Goal: Task Accomplishment & Management: Use online tool/utility

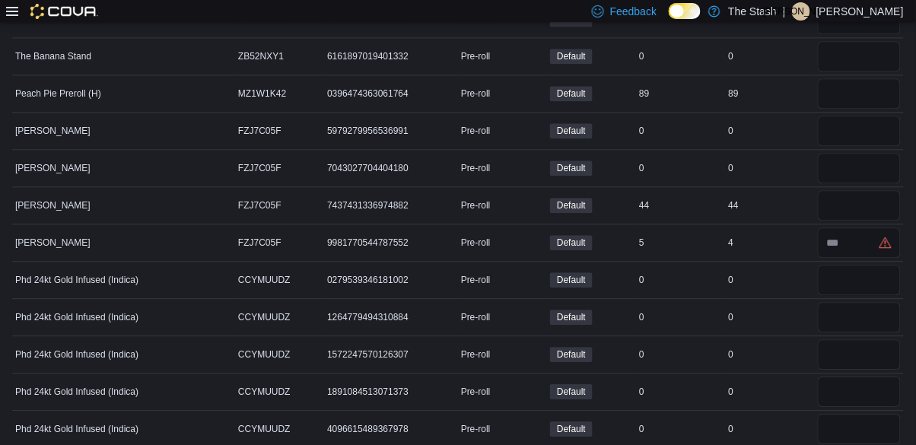
scroll to position [16362, 0]
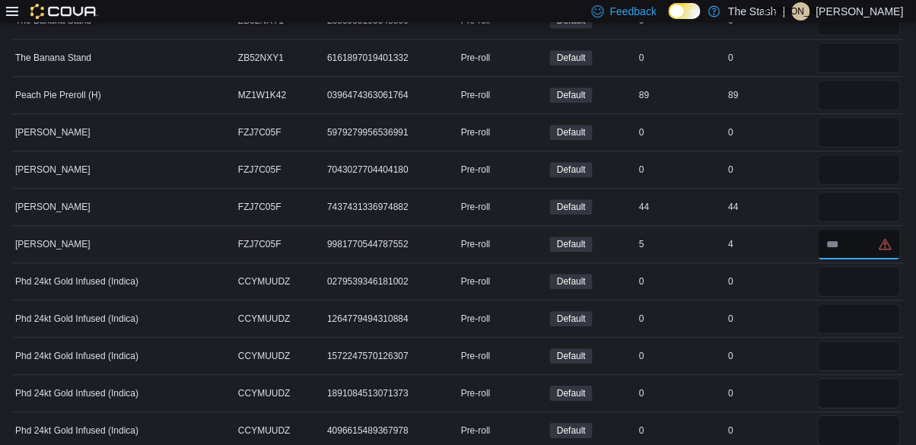
click at [859, 234] on input "number" at bounding box center [859, 244] width 83 height 30
type input "*"
click at [847, 196] on input "number" at bounding box center [859, 207] width 83 height 30
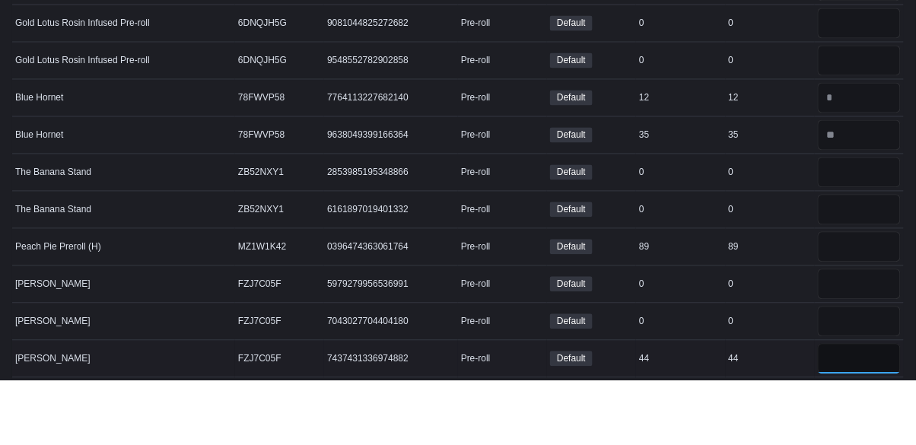
scroll to position [16146, 0]
click at [861, 298] on input "number" at bounding box center [859, 311] width 83 height 30
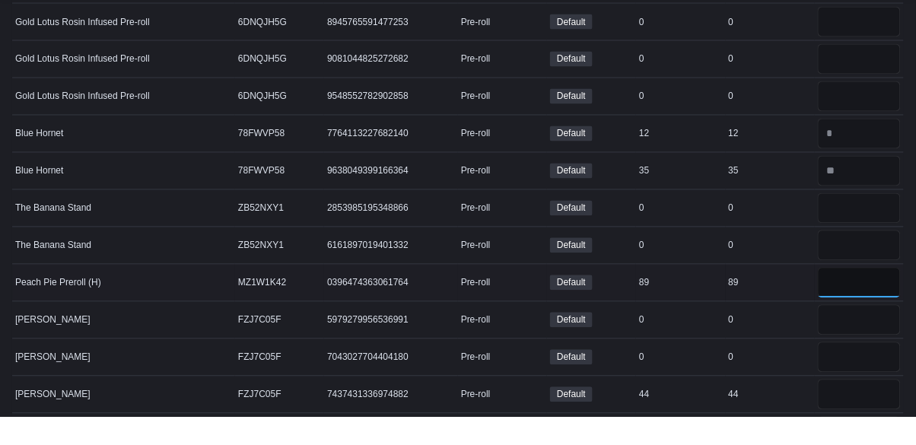
type input "*"
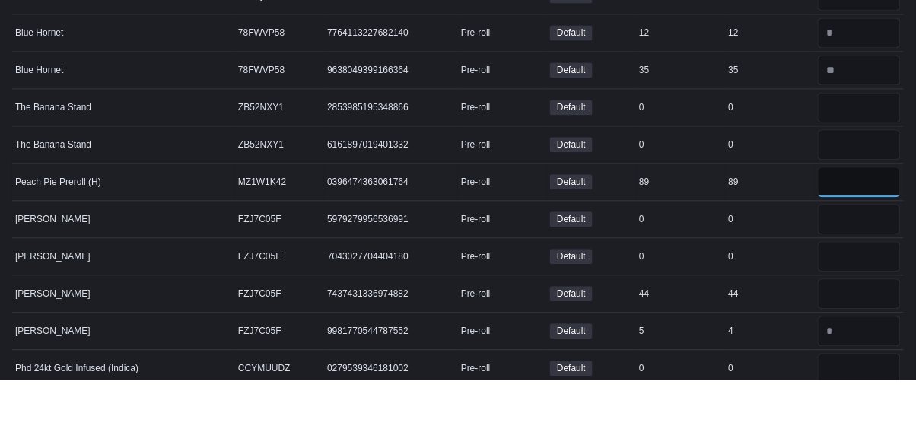
scroll to position [16215, 0]
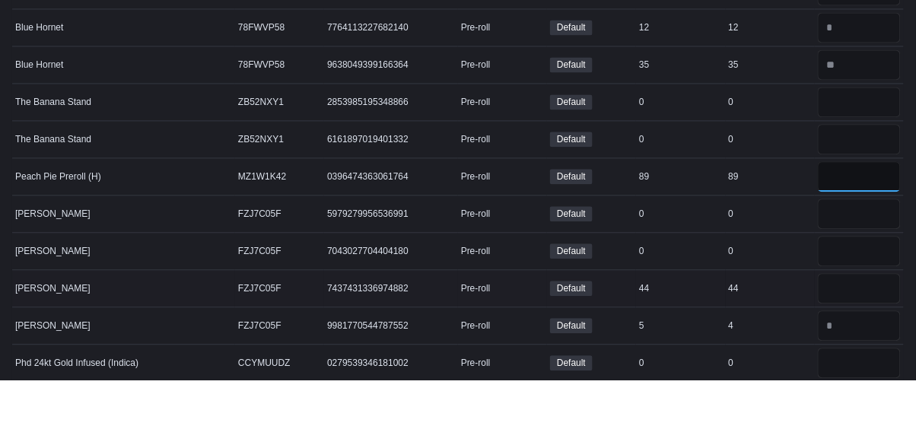
type input "**"
click at [851, 339] on input "number" at bounding box center [859, 354] width 83 height 30
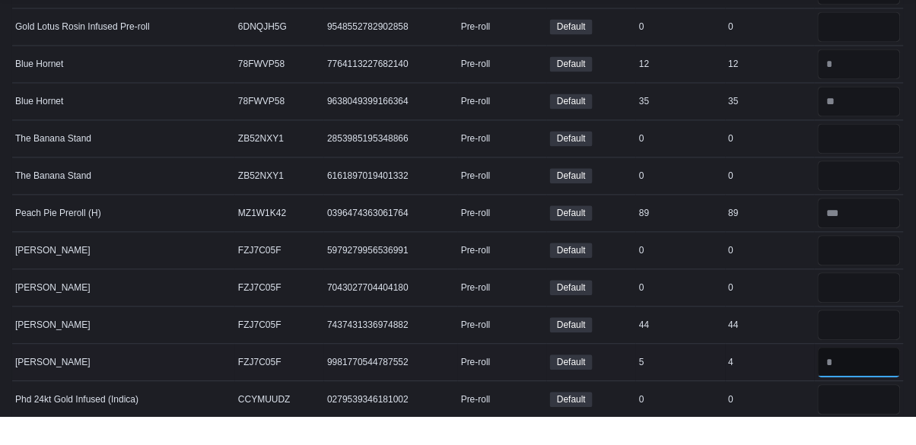
click at [865, 380] on input "number" at bounding box center [859, 391] width 83 height 30
type input "*"
click at [844, 339] on input "number" at bounding box center [859, 354] width 83 height 30
click at [872, 376] on input "number" at bounding box center [859, 391] width 83 height 30
type input "*"
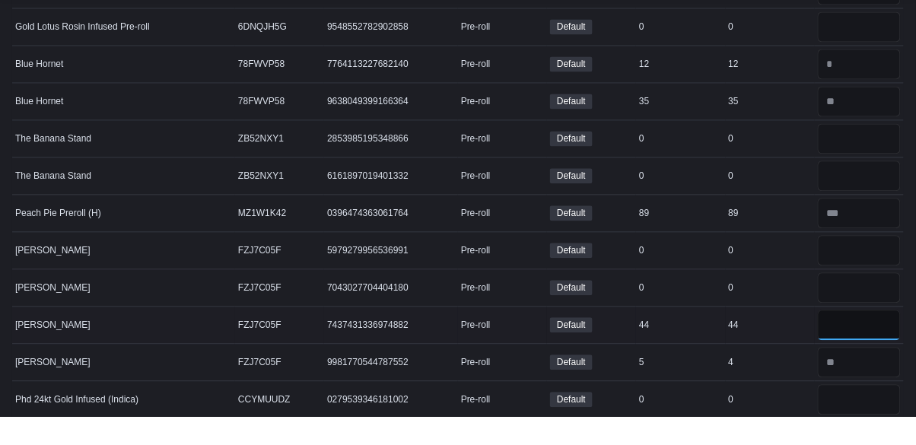
click at [852, 342] on input "number" at bounding box center [859, 354] width 83 height 30
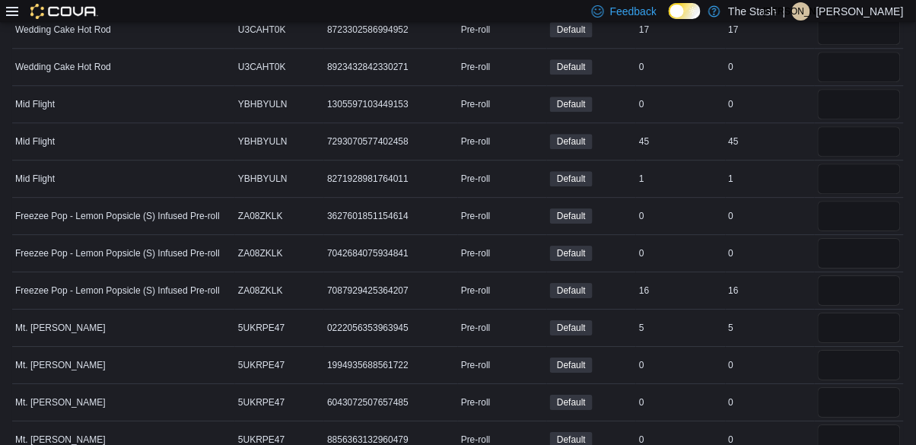
scroll to position [19110, 0]
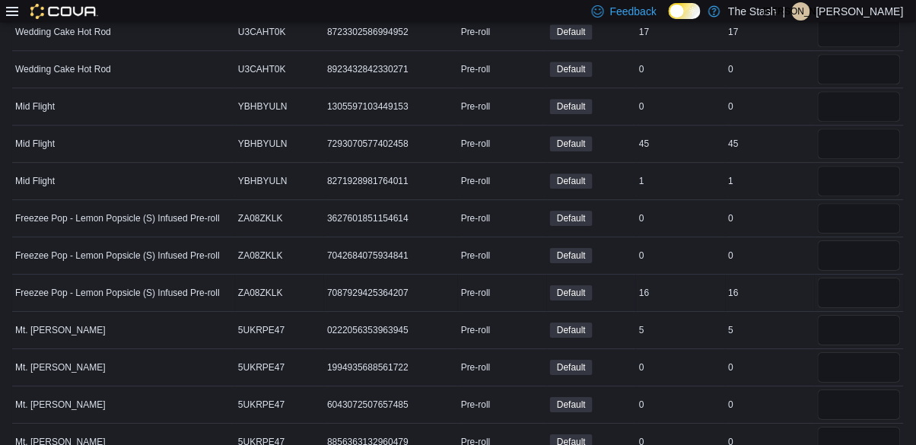
type input "*"
click at [854, 278] on input "number" at bounding box center [859, 293] width 83 height 30
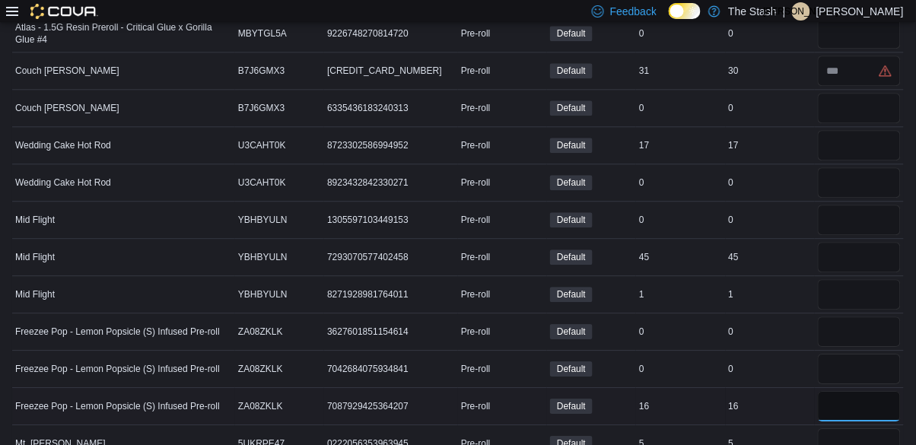
scroll to position [18993, 0]
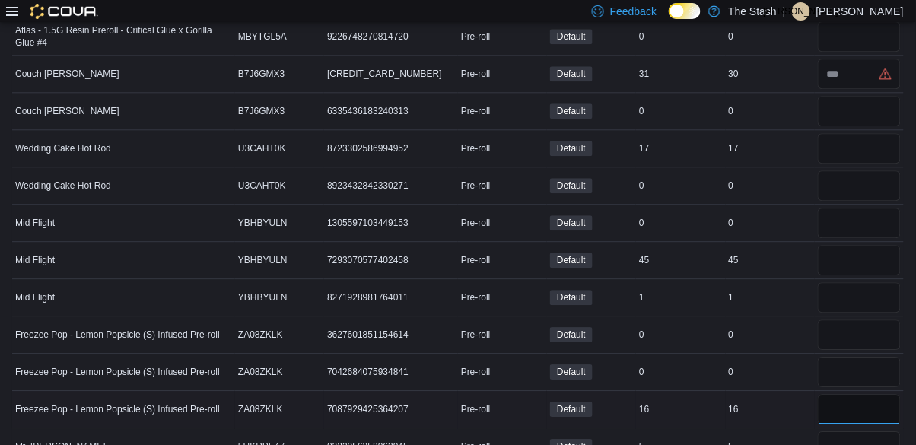
type input "**"
click at [877, 245] on input "number" at bounding box center [859, 260] width 83 height 30
type input "**"
click at [754, 251] on div "45" at bounding box center [770, 260] width 89 height 18
click at [860, 245] on input "number" at bounding box center [859, 260] width 83 height 30
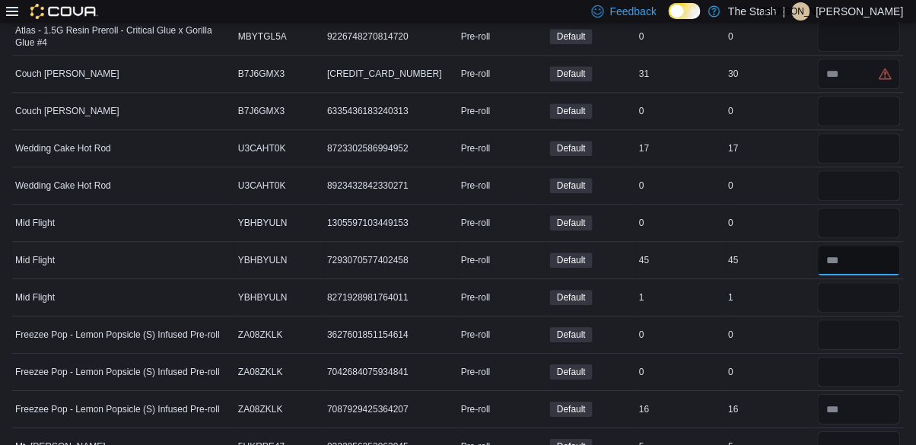
click at [860, 245] on input "number" at bounding box center [859, 260] width 83 height 30
click at [858, 245] on input "number" at bounding box center [859, 260] width 83 height 30
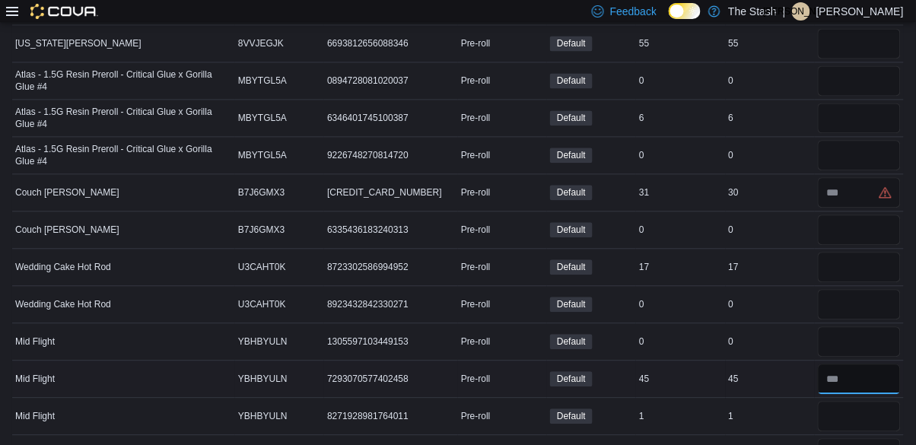
scroll to position [18874, 0]
type input "**"
click at [850, 178] on input "number" at bounding box center [859, 193] width 83 height 30
type input "**"
click at [788, 259] on div "17" at bounding box center [770, 268] width 89 height 18
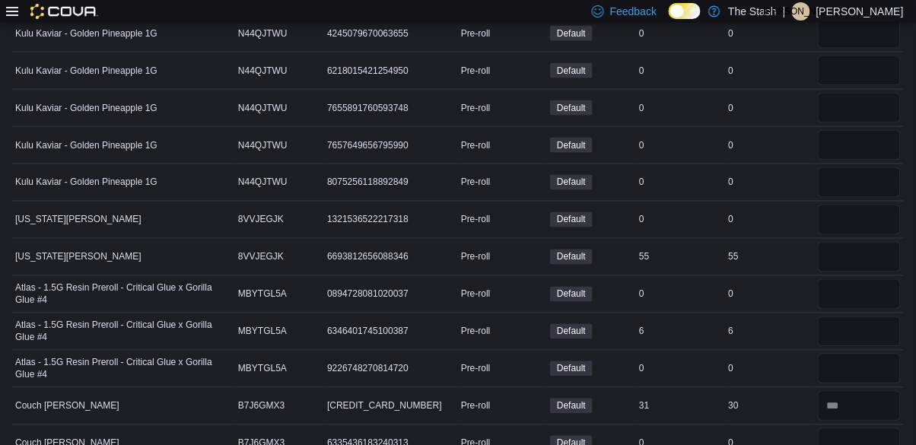
scroll to position [18661, 0]
click at [867, 242] on input "number" at bounding box center [859, 257] width 83 height 30
type input "*"
type input "**"
click at [786, 256] on td "Real Time Stock 55" at bounding box center [770, 257] width 89 height 37
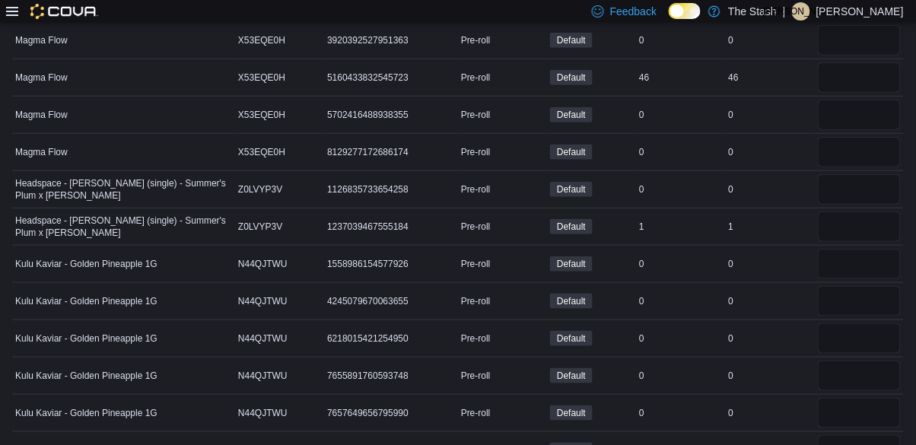
scroll to position [18390, 0]
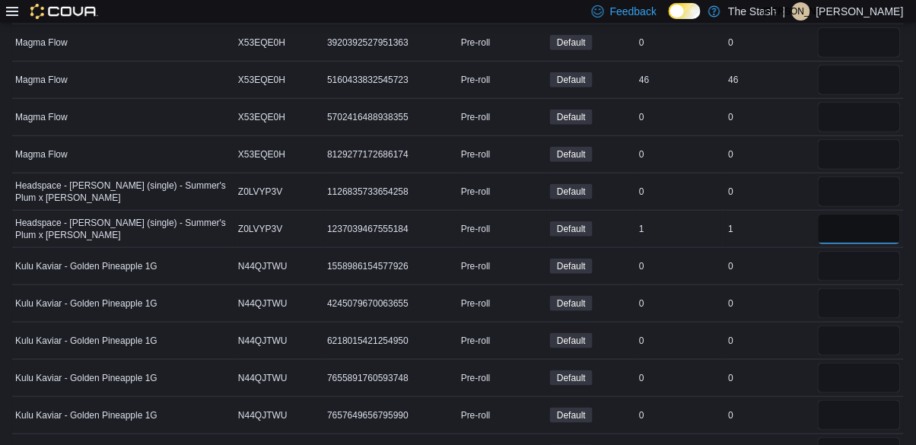
click at [877, 215] on input "number" at bounding box center [859, 229] width 83 height 30
type input "*"
click at [331, 375] on td "Package Number 7655891760593748" at bounding box center [391, 378] width 134 height 37
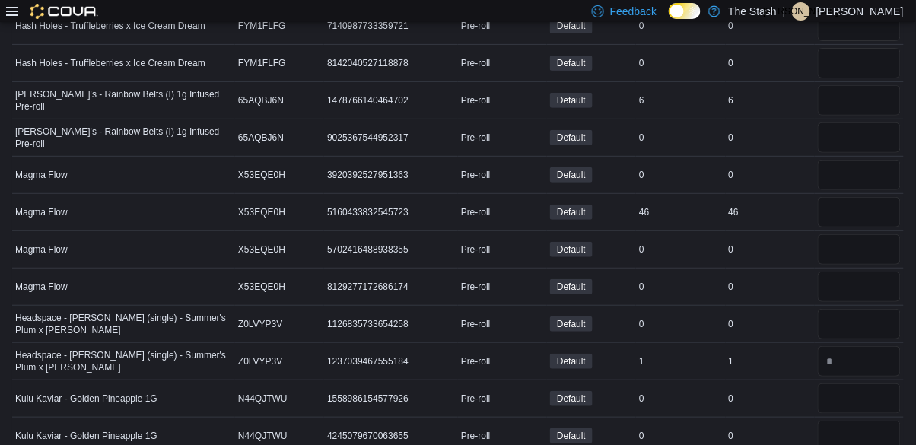
scroll to position [18247, 0]
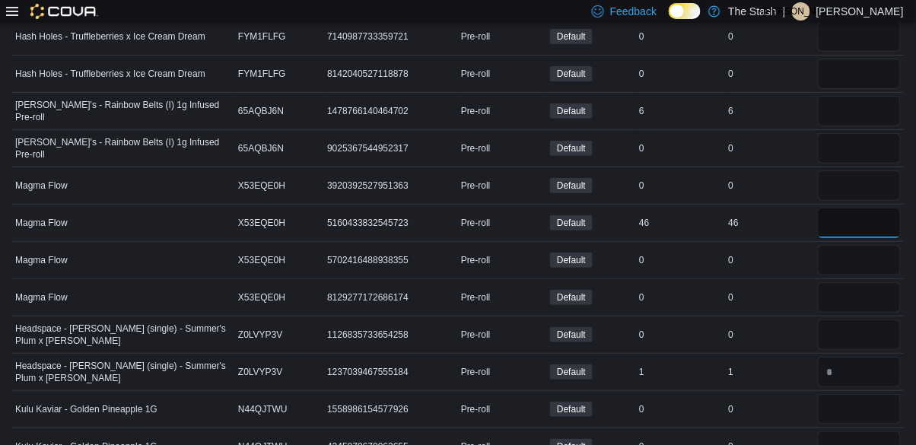
click at [868, 208] on input "number" at bounding box center [859, 223] width 83 height 30
type input "*"
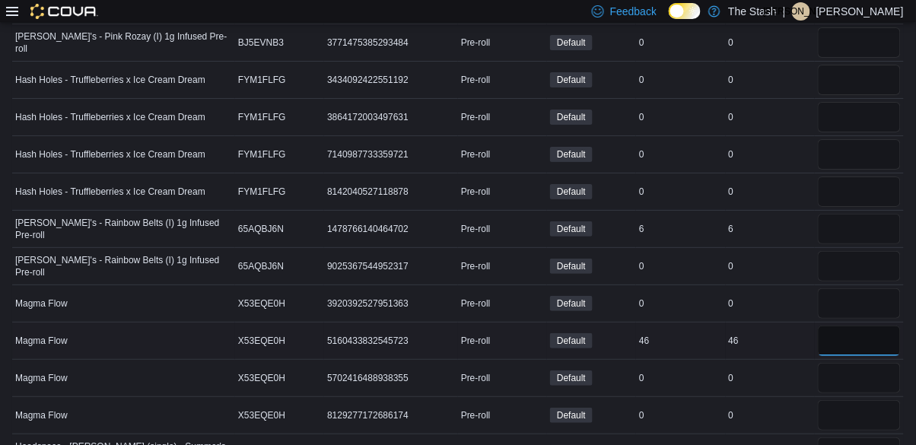
scroll to position [18098, 0]
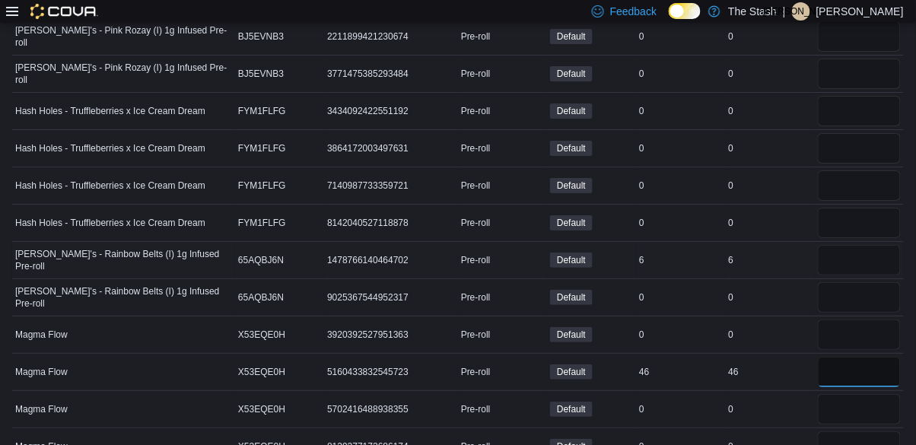
type input "**"
click at [845, 245] on input "number" at bounding box center [859, 260] width 83 height 30
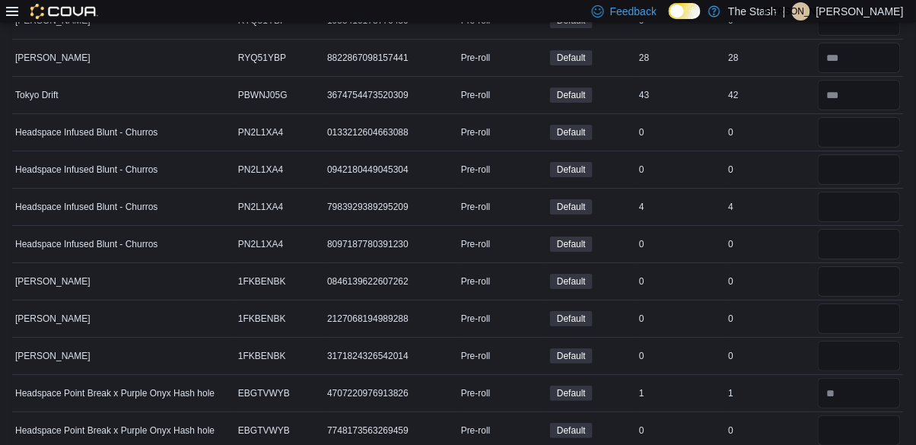
scroll to position [15392, 0]
type input "*"
click at [845, 196] on input "number" at bounding box center [859, 208] width 83 height 30
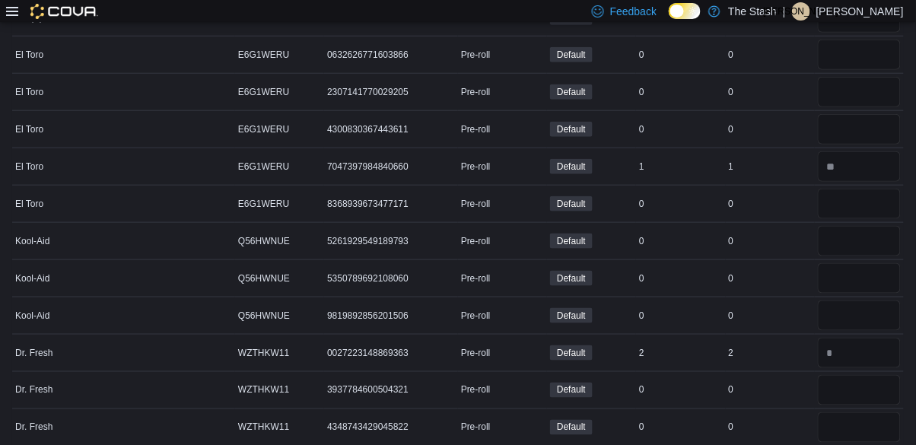
scroll to position [14574, 0]
type input "*"
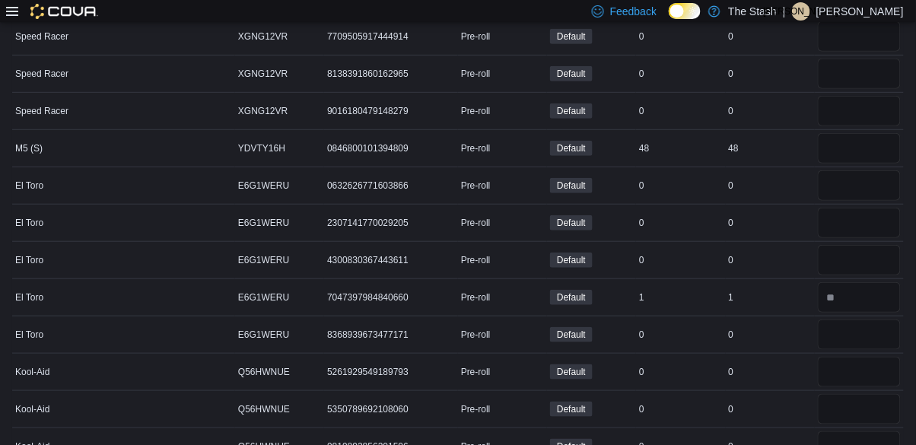
scroll to position [14445, 0]
click at [856, 173] on input "number" at bounding box center [859, 185] width 83 height 30
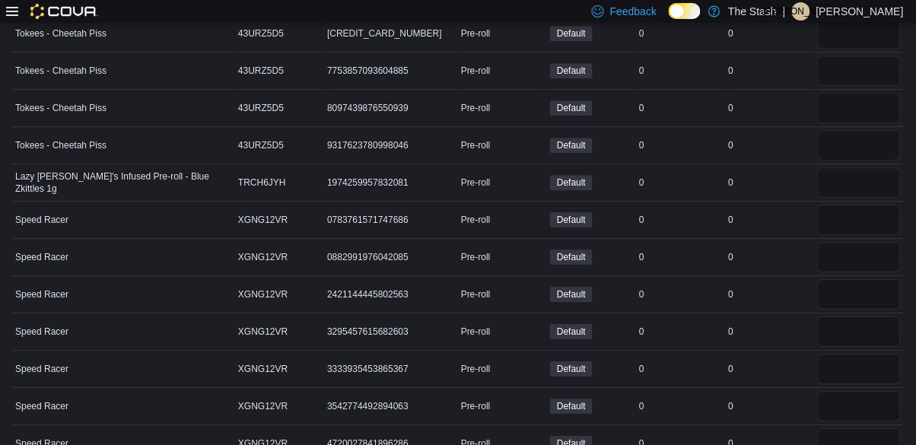
scroll to position [13924, 0]
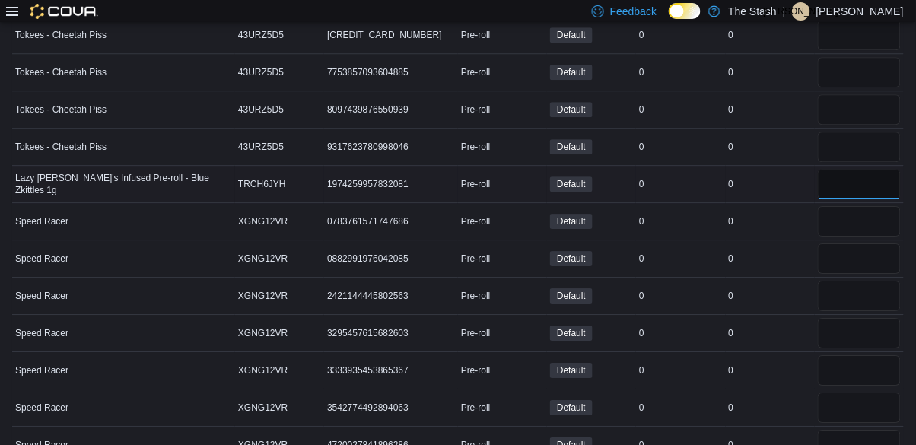
click at [860, 175] on input "number" at bounding box center [859, 184] width 83 height 30
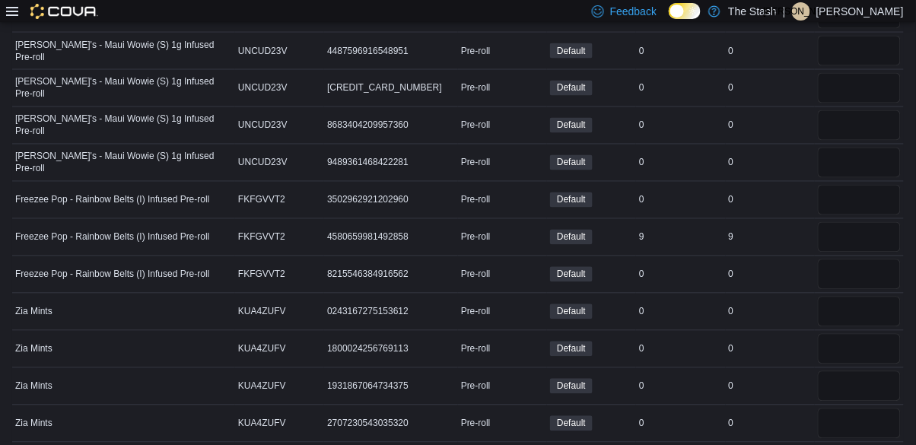
scroll to position [10939, 0]
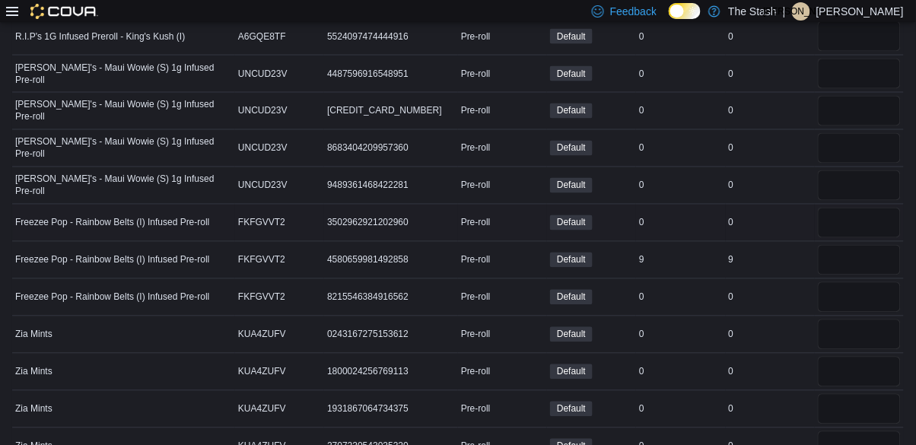
type input "*"
click at [829, 205] on div at bounding box center [859, 223] width 89 height 37
click at [855, 180] on input "number" at bounding box center [859, 185] width 83 height 30
type input "*"
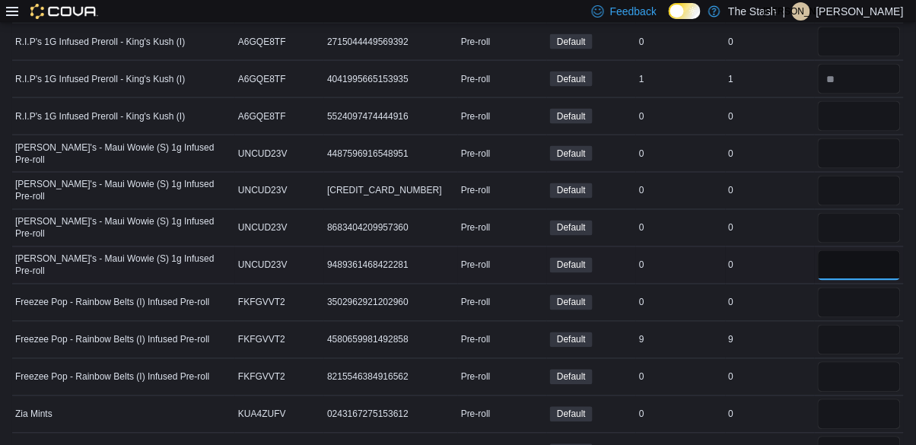
scroll to position [10859, 0]
click at [858, 146] on input "number" at bounding box center [859, 153] width 83 height 30
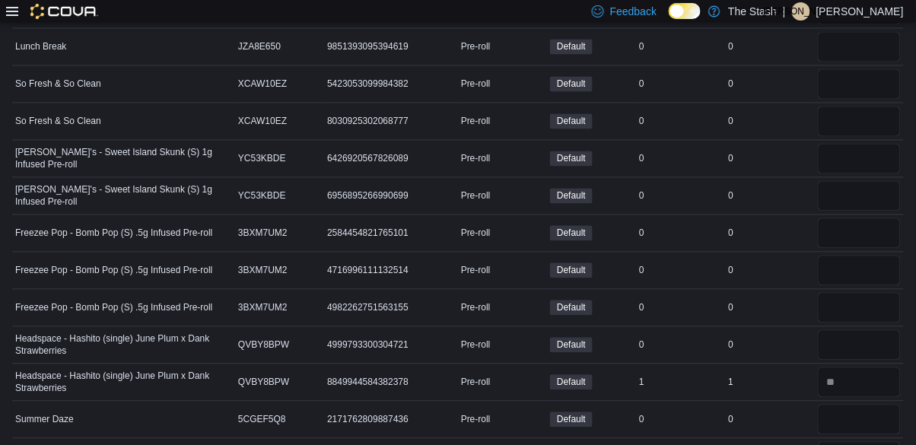
scroll to position [9692, 0]
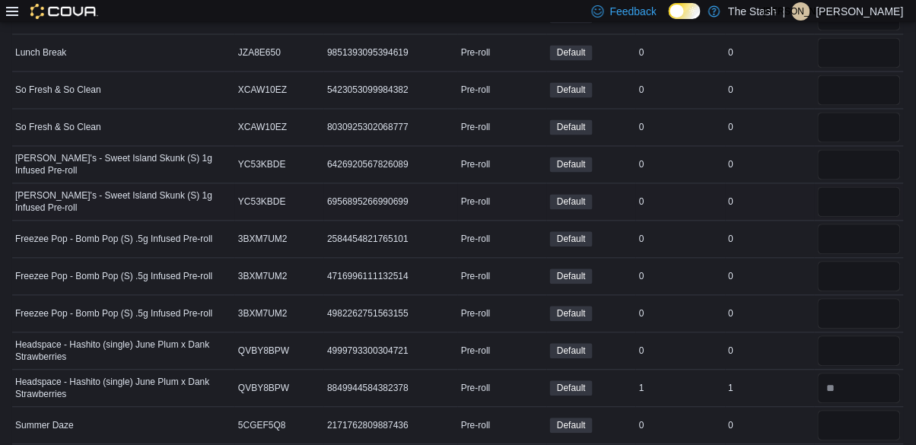
type input "*"
click at [851, 193] on input "number" at bounding box center [859, 202] width 83 height 30
type input "*"
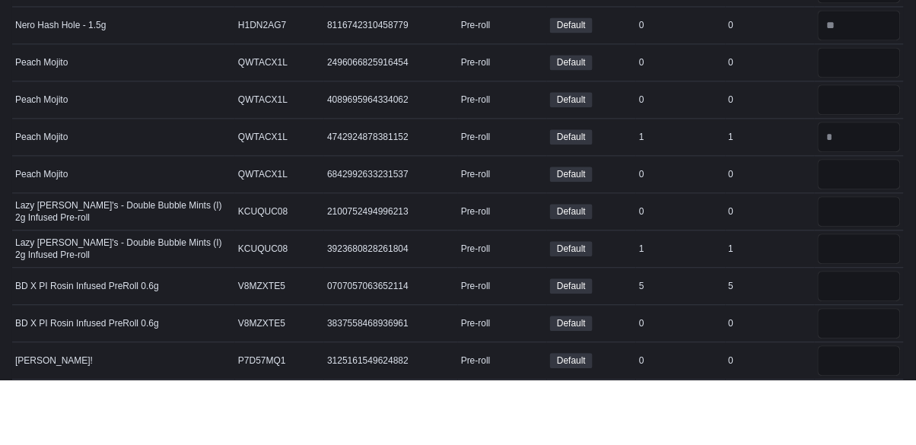
scroll to position [8475, 0]
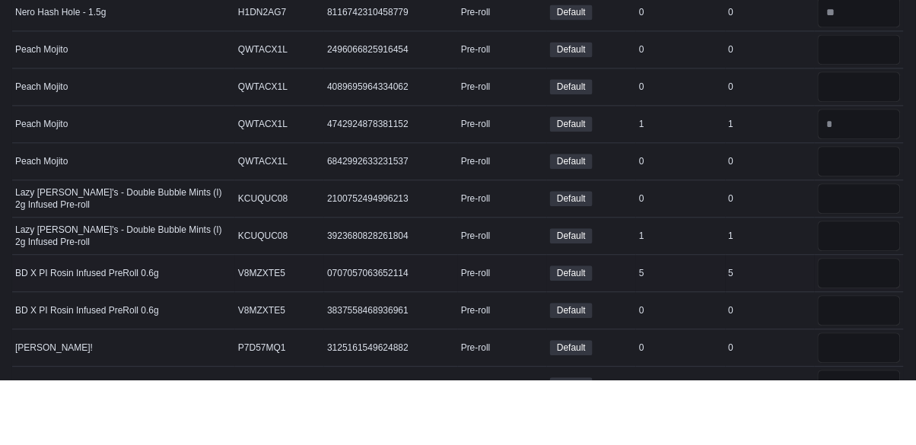
type input "*"
click at [863, 323] on input "number" at bounding box center [859, 338] width 83 height 30
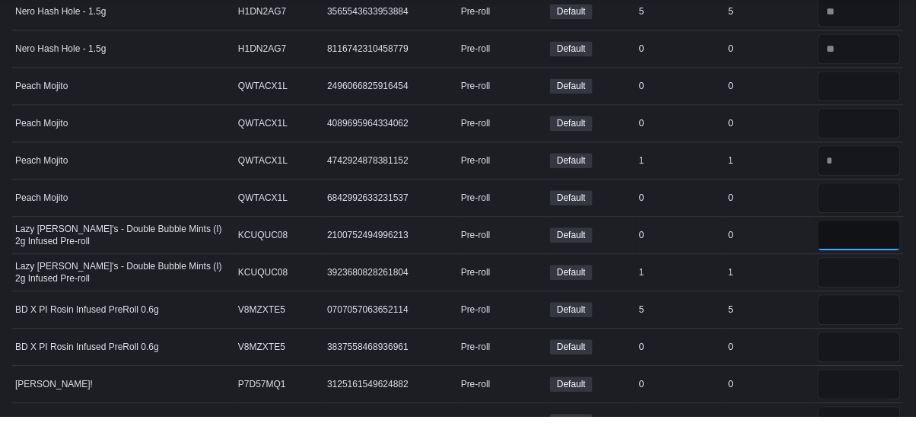
click at [854, 253] on input "number" at bounding box center [859, 264] width 83 height 30
click at [860, 296] on input "number" at bounding box center [859, 301] width 83 height 30
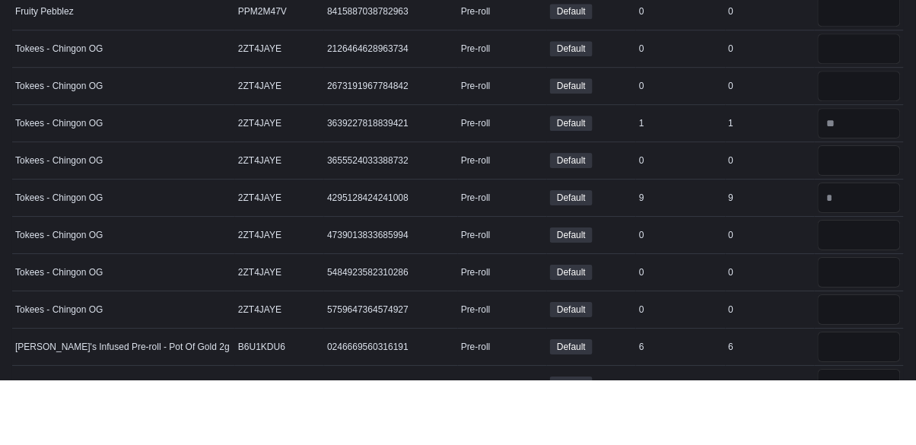
scroll to position [7500, 0]
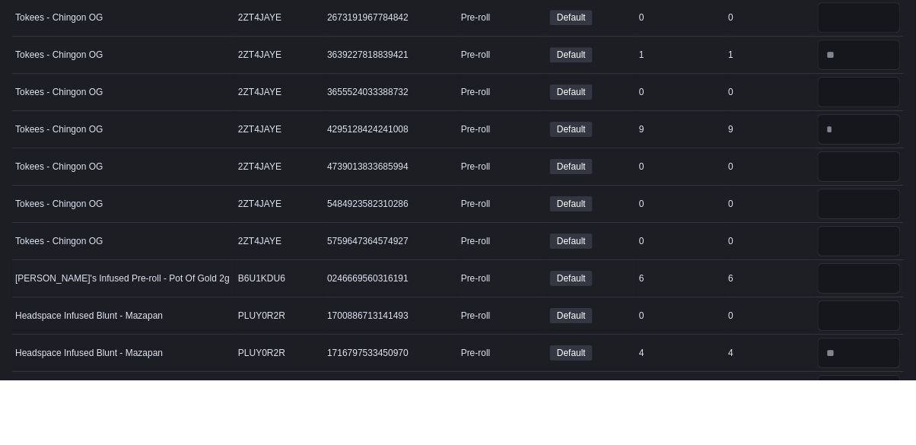
type input "*"
click at [865, 341] on input "number" at bounding box center [859, 344] width 83 height 30
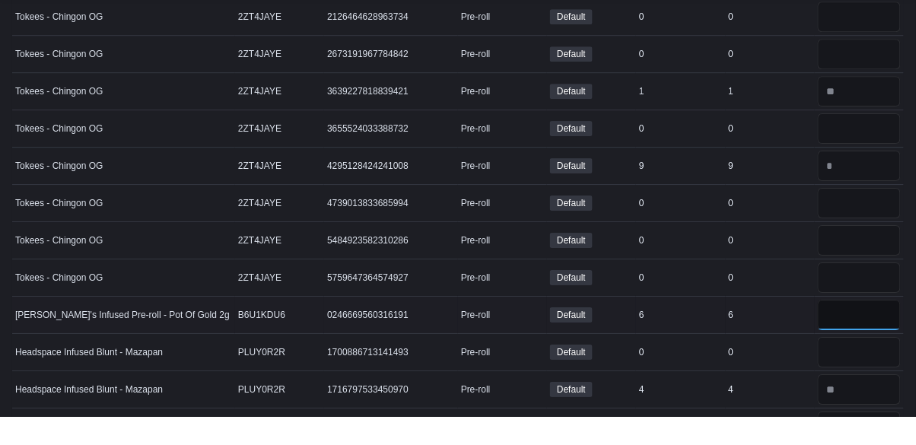
type input "*"
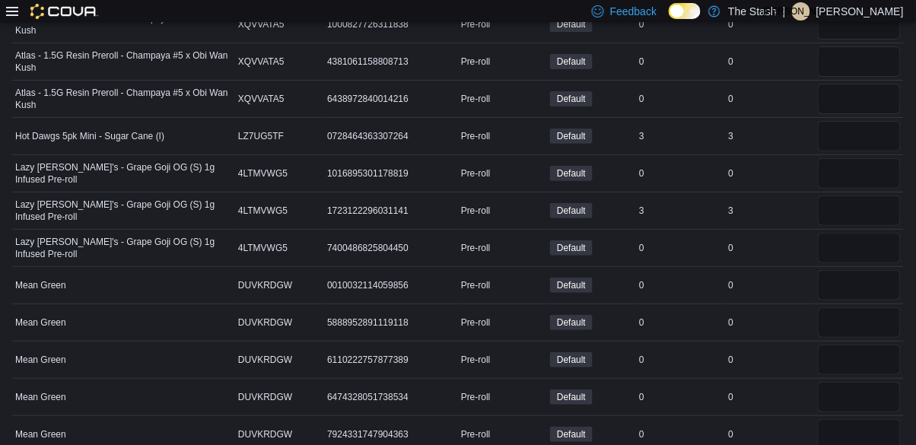
scroll to position [6514, 0]
type input "*"
click at [864, 211] on input "number" at bounding box center [859, 211] width 83 height 30
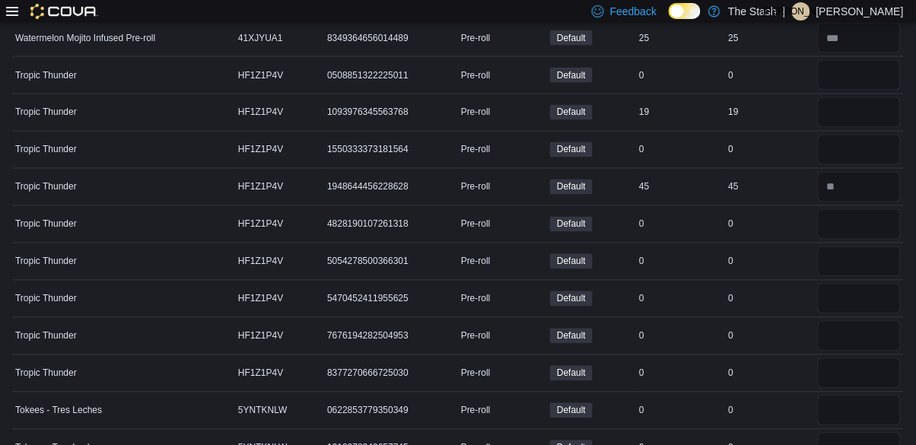
scroll to position [5733, 0]
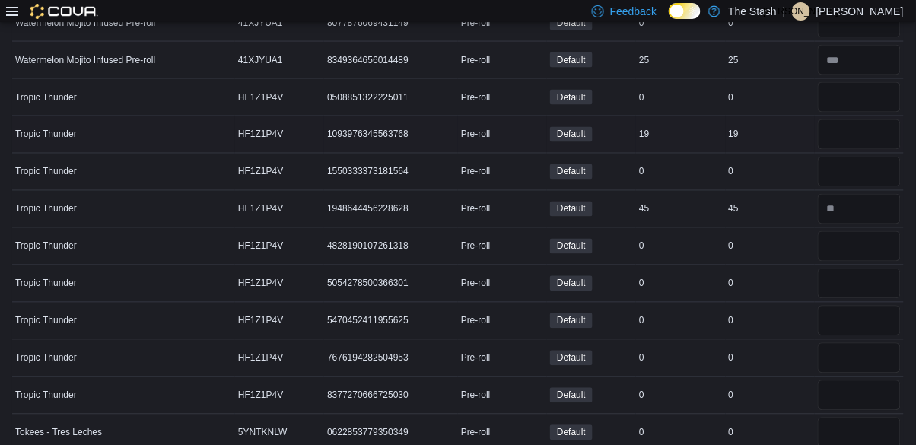
type input "*"
click at [846, 132] on input "number" at bounding box center [859, 134] width 83 height 30
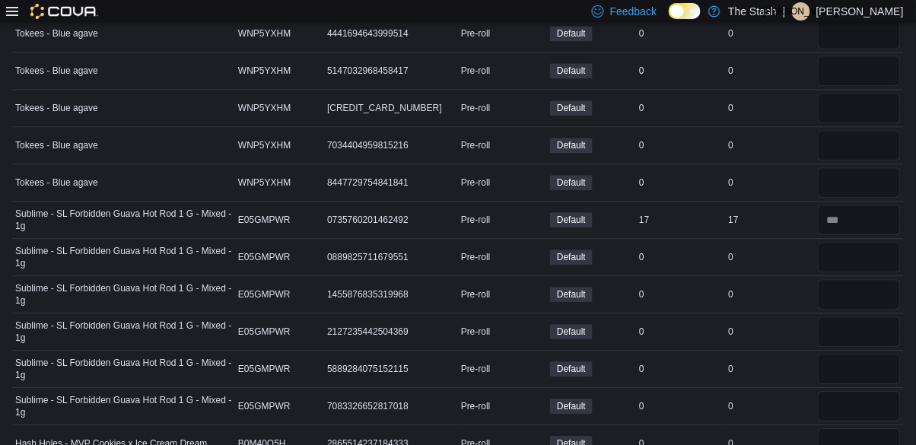
scroll to position [0, 0]
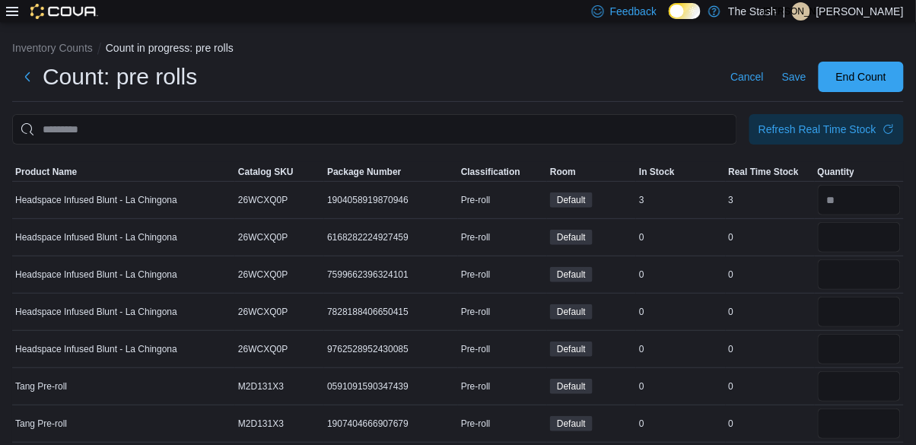
type input "*"
click at [863, 75] on span "End Count" at bounding box center [861, 75] width 50 height 15
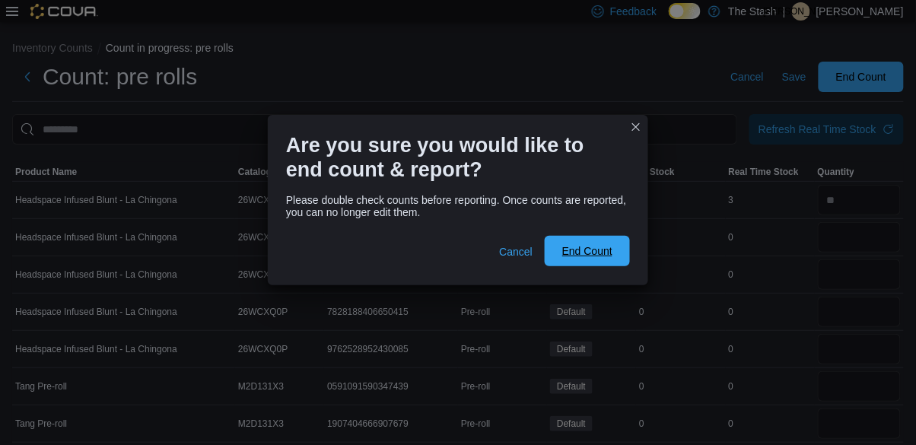
click at [594, 261] on span "End Count" at bounding box center [587, 251] width 67 height 30
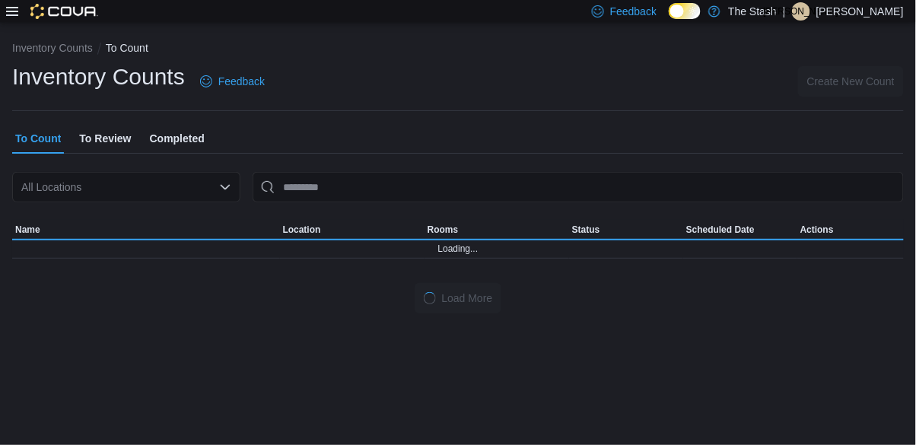
click at [12, 16] on icon at bounding box center [12, 11] width 12 height 9
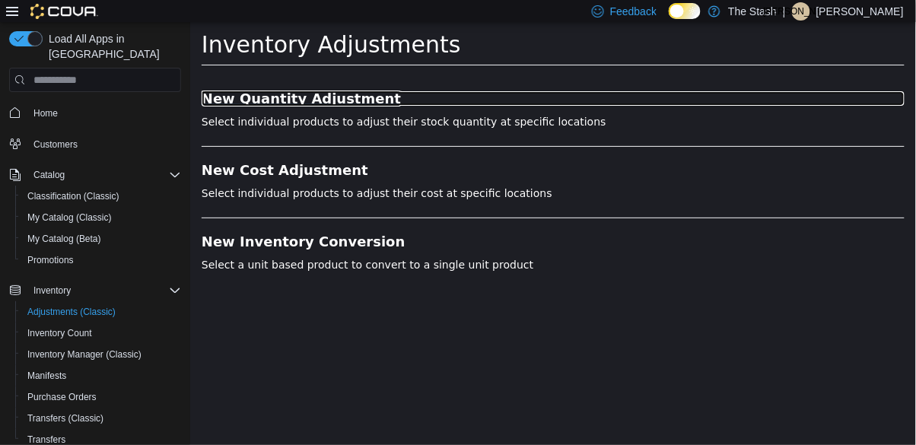
click at [319, 92] on h3 "New Quantity Adjustment" at bounding box center [552, 98] width 703 height 15
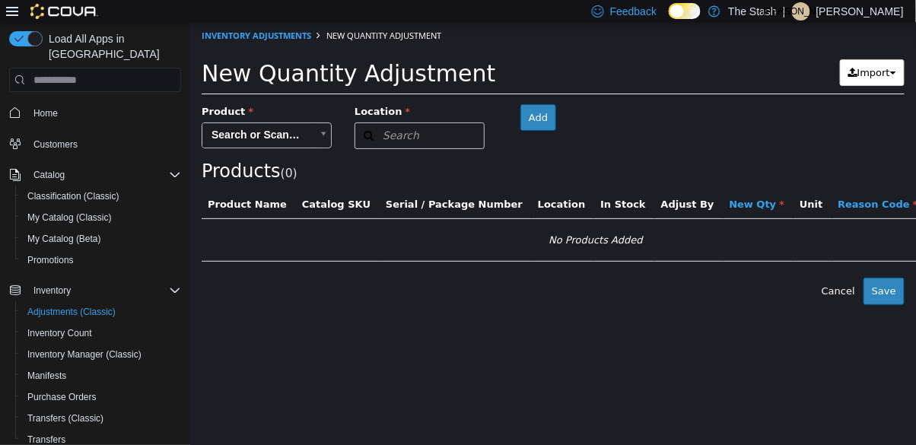
click at [290, 130] on body "× Inventory Adjustments New Quantity Adjustment New Quantity Adjustment Import …" at bounding box center [552, 163] width 726 height 283
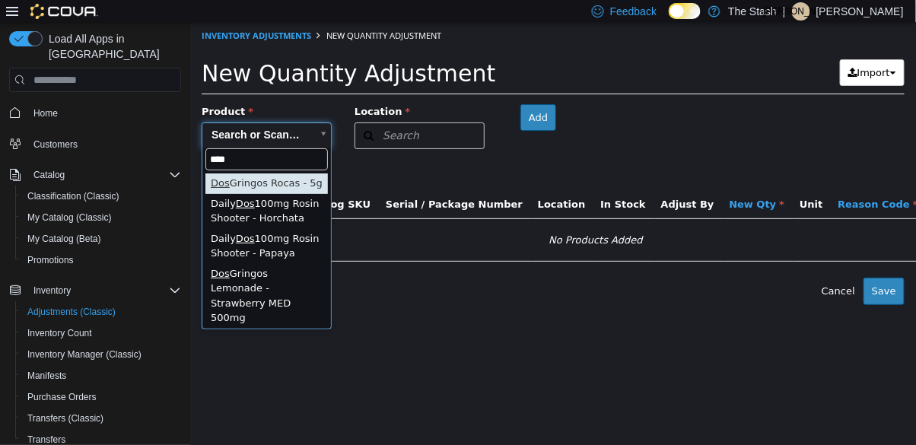
type input "*****"
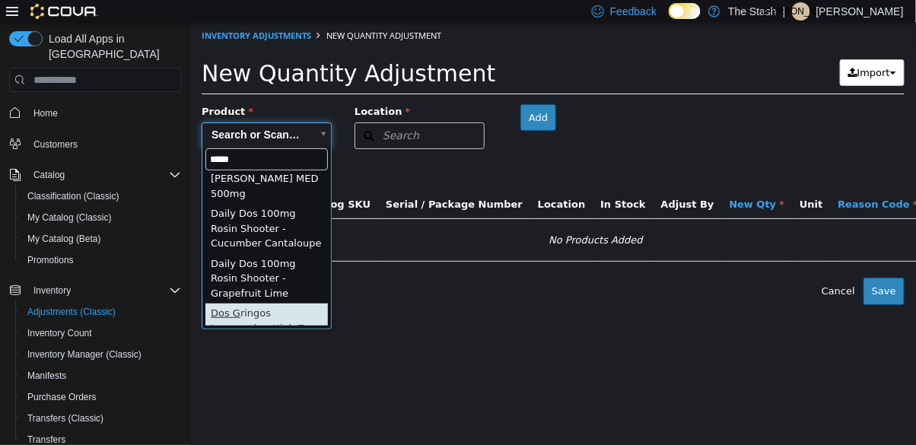
scroll to position [571, 0]
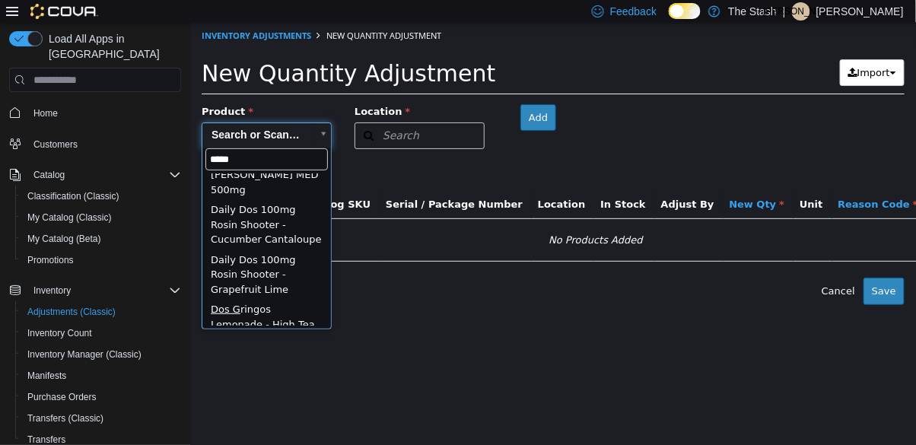
type input "**********"
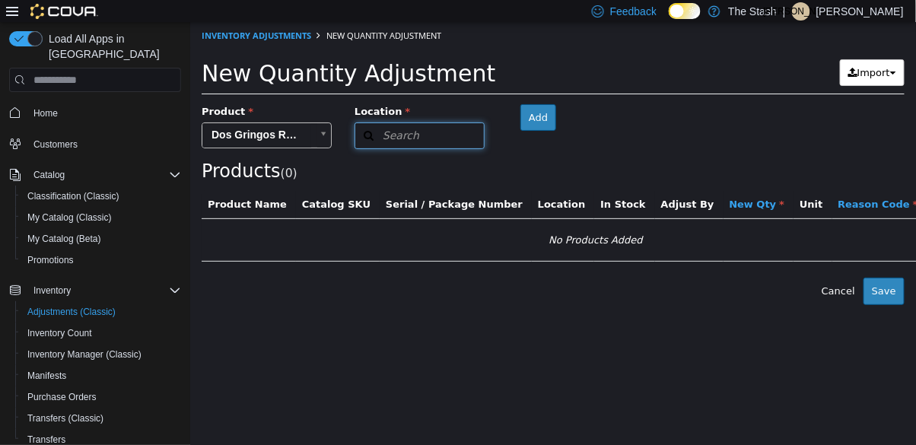
click at [444, 131] on button "Search" at bounding box center [419, 136] width 130 height 27
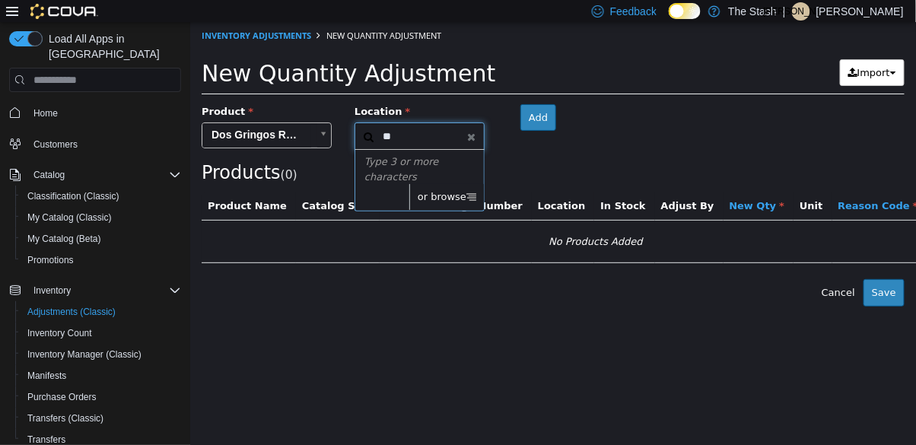
type input "***"
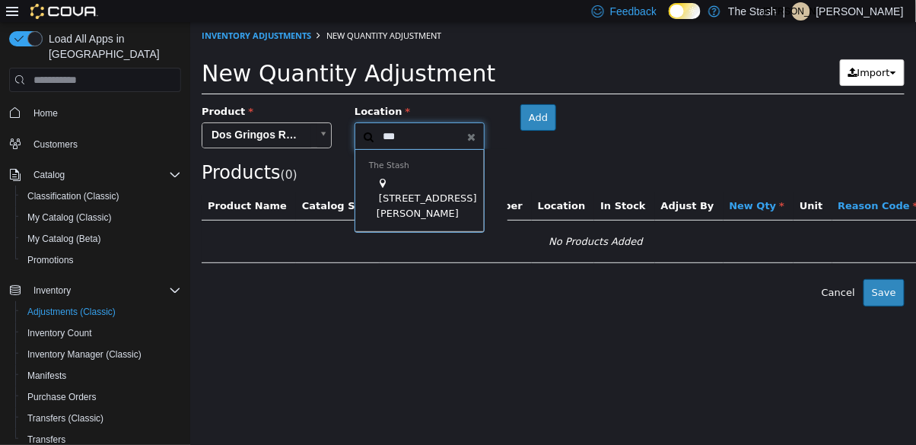
click at [453, 182] on div "[STREET_ADDRESS][PERSON_NAME]" at bounding box center [423, 199] width 94 height 45
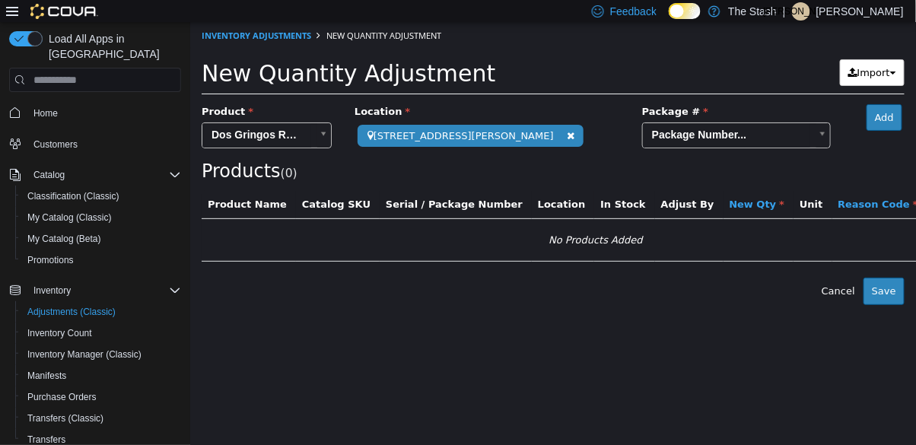
click at [602, 136] on body "**********" at bounding box center [552, 163] width 726 height 283
